Goal: Find specific page/section: Find specific page/section

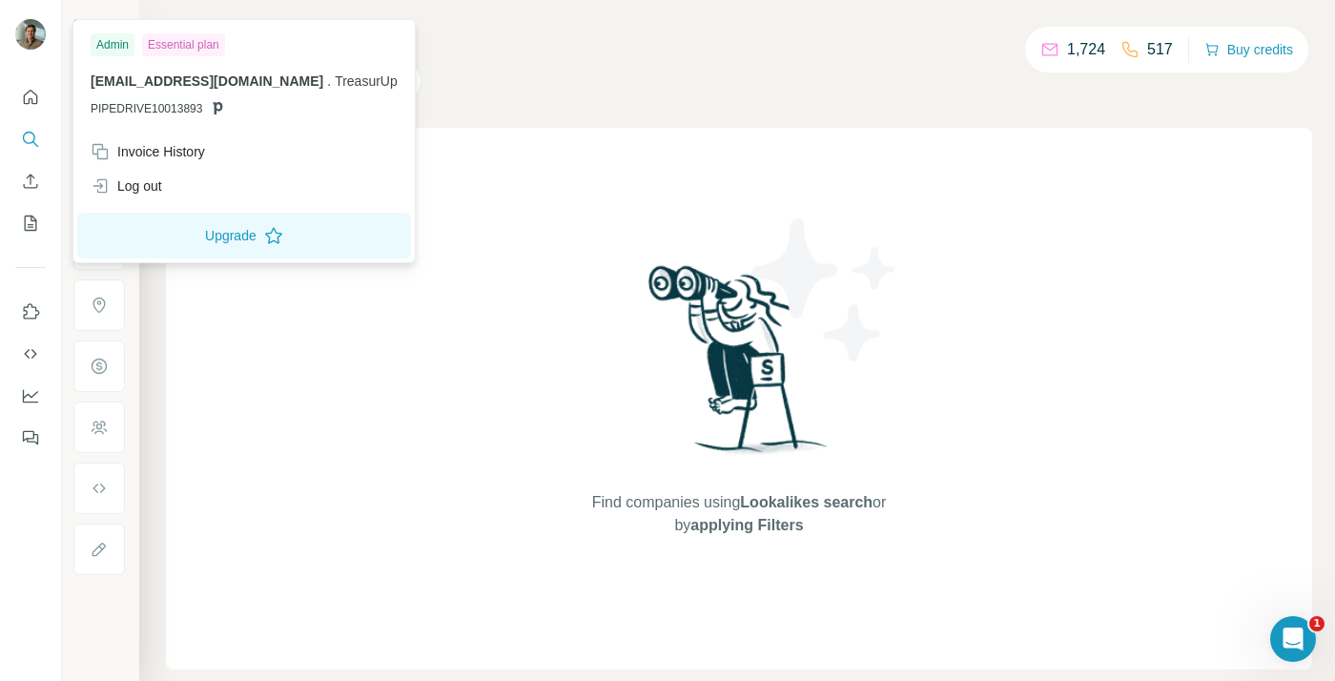
click at [39, 29] on img at bounding box center [30, 34] width 31 height 31
click at [34, 219] on icon "My lists" at bounding box center [31, 222] width 12 height 15
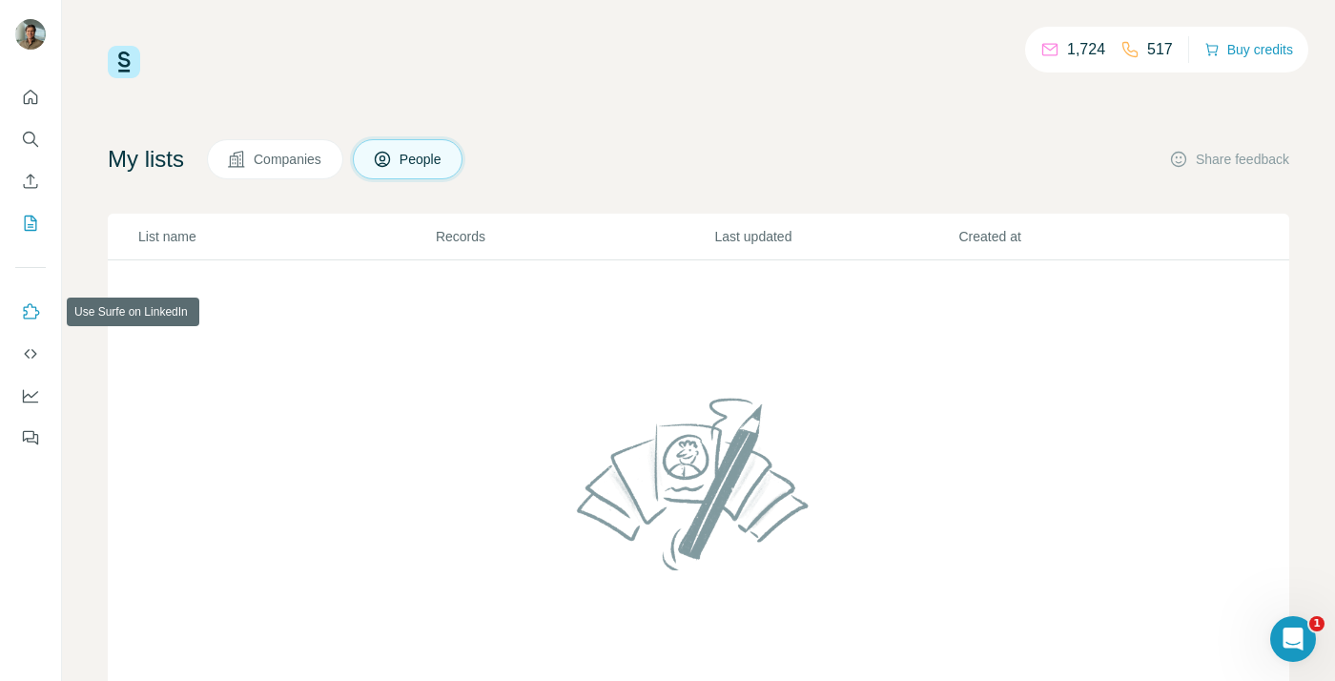
click at [29, 308] on icon "Use Surfe on LinkedIn" at bounding box center [30, 311] width 19 height 19
click at [40, 348] on button "Use Surfe API" at bounding box center [30, 354] width 31 height 34
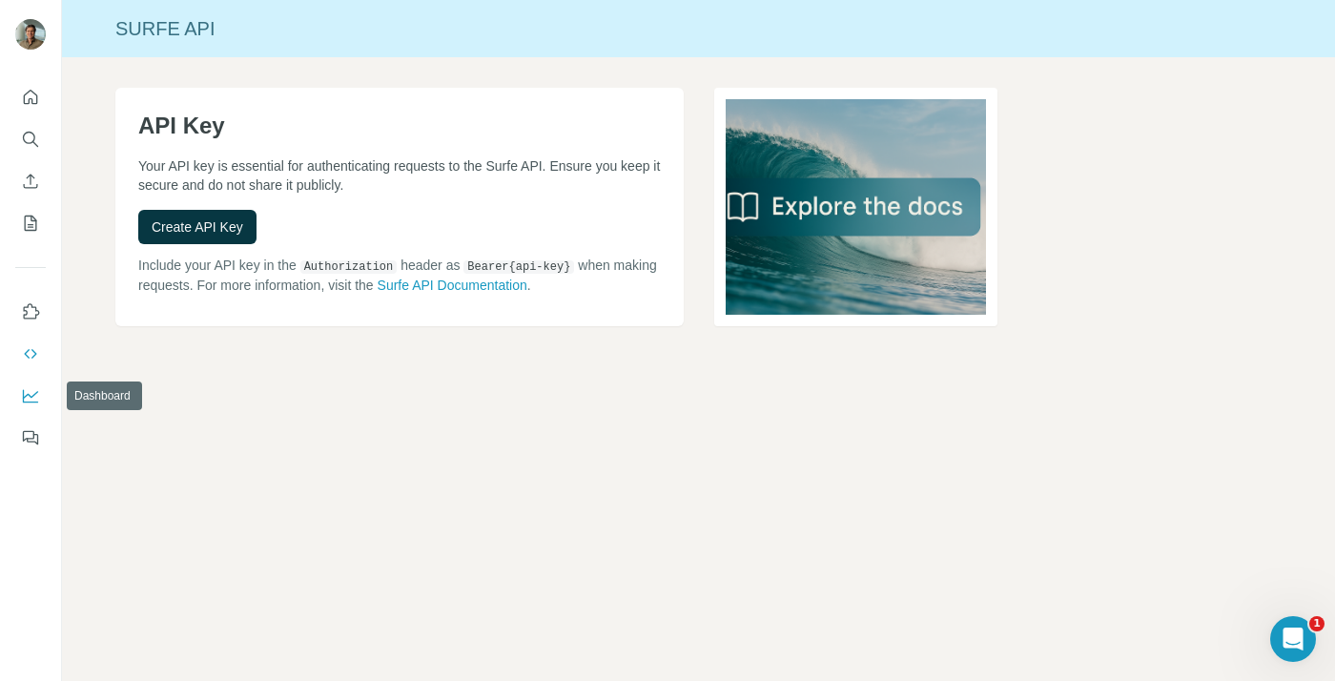
click at [25, 386] on icon "Dashboard" at bounding box center [30, 395] width 19 height 19
